Goal: Navigation & Orientation: Find specific page/section

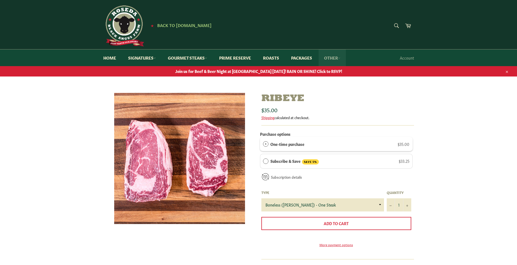
click at [336, 58] on link "Other" at bounding box center [332, 57] width 27 height 17
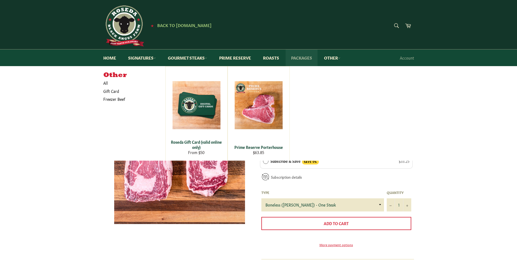
click at [303, 56] on link "Packages" at bounding box center [302, 57] width 32 height 17
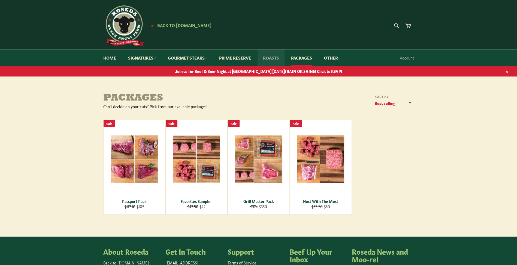
click at [270, 58] on link "Roasts" at bounding box center [271, 57] width 27 height 17
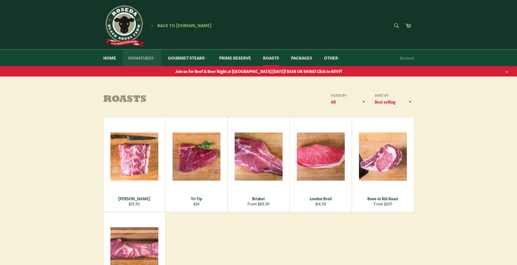
click at [143, 58] on link "Signatures" at bounding box center [142, 57] width 39 height 17
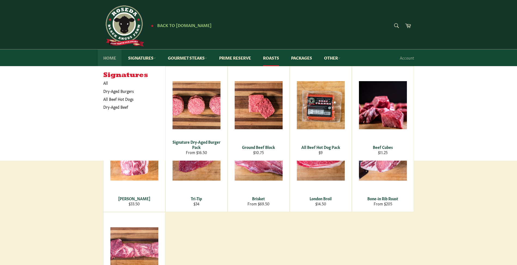
click at [110, 57] on link "Home" at bounding box center [110, 57] width 24 height 17
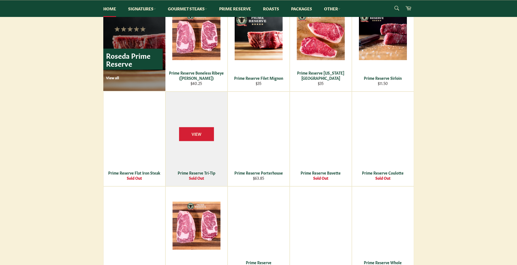
scroll to position [382, 0]
